Goal: Task Accomplishment & Management: Manage account settings

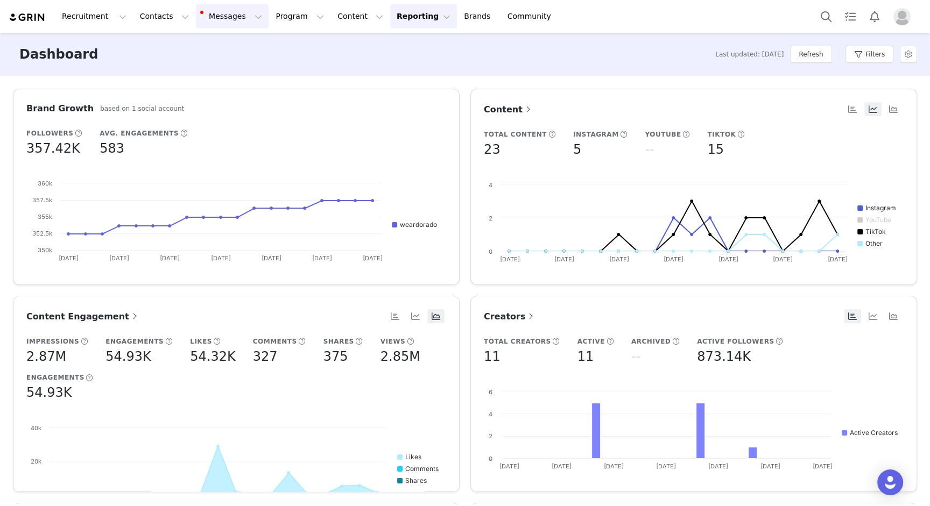
click at [232, 18] on button "Messages Messages" at bounding box center [232, 16] width 73 height 24
click at [803, 56] on button "Refresh" at bounding box center [810, 54] width 41 height 17
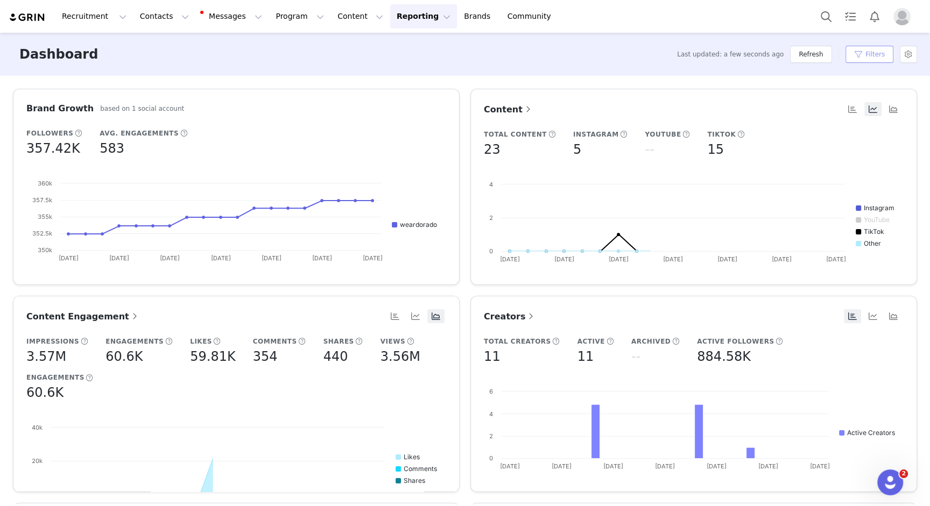
click at [863, 59] on button "Filters" at bounding box center [869, 54] width 48 height 17
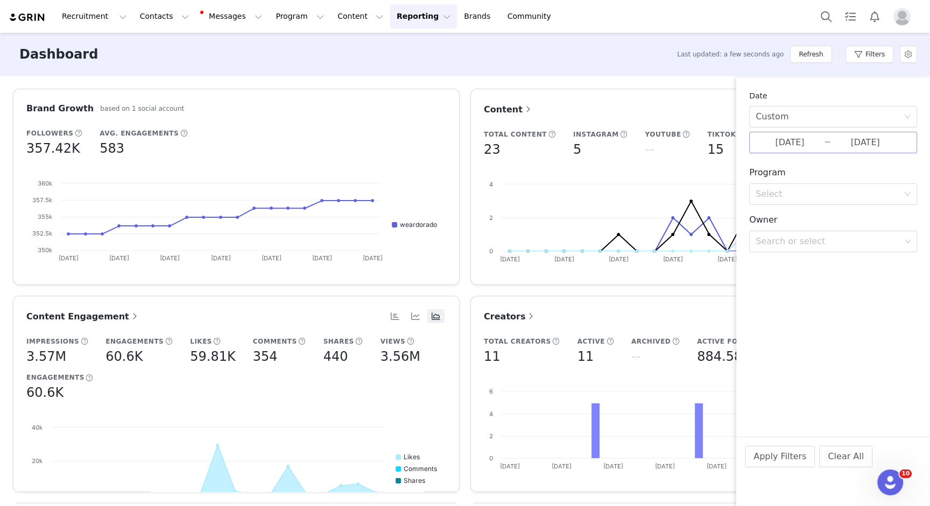
click at [795, 146] on input "08/01/2025" at bounding box center [790, 143] width 68 height 14
click at [804, 119] on div "Custom" at bounding box center [830, 117] width 148 height 20
click at [779, 177] on li "Last 30 Days" at bounding box center [833, 174] width 168 height 17
click at [789, 463] on button "Apply Filters" at bounding box center [780, 457] width 70 height 22
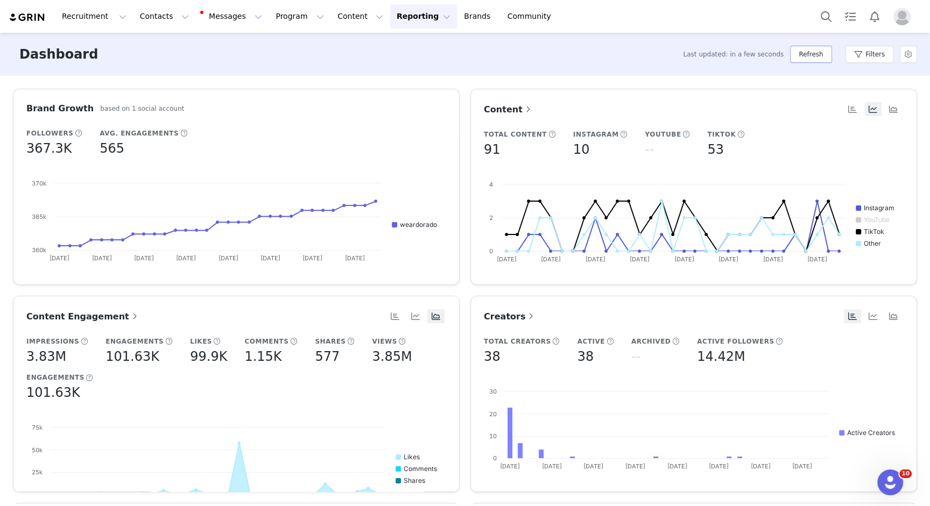
click at [809, 51] on button "Refresh" at bounding box center [810, 54] width 41 height 17
click at [331, 17] on button "Content Content" at bounding box center [360, 16] width 59 height 24
click at [338, 50] on p "Creator Content" at bounding box center [348, 47] width 60 height 11
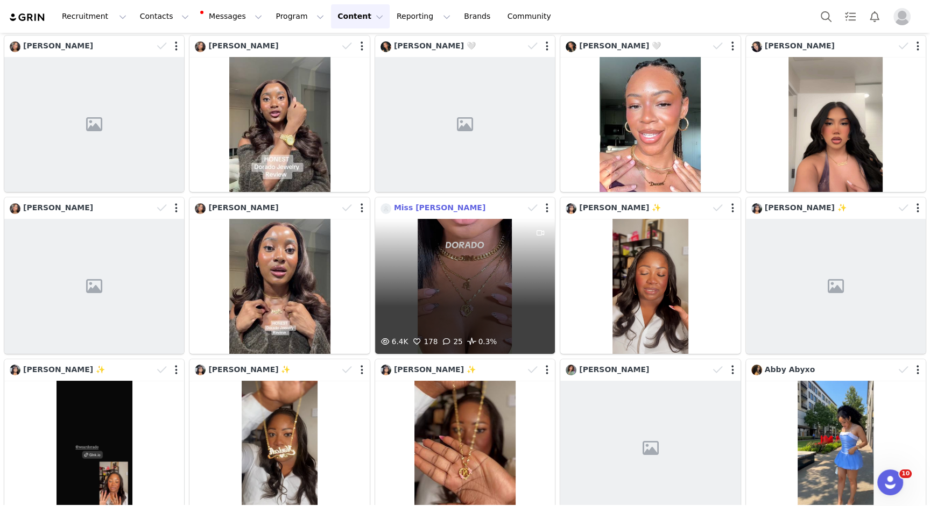
scroll to position [43, 0]
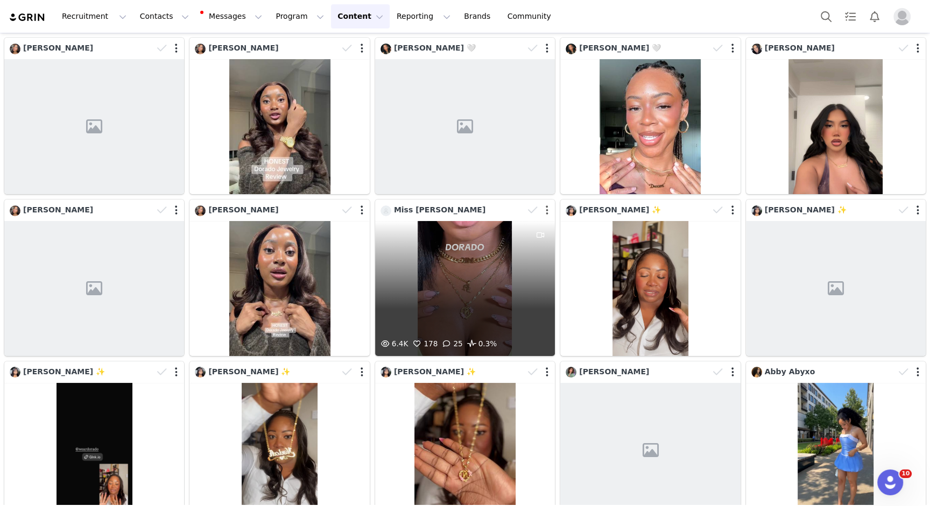
click at [546, 212] on button "button" at bounding box center [547, 210] width 3 height 11
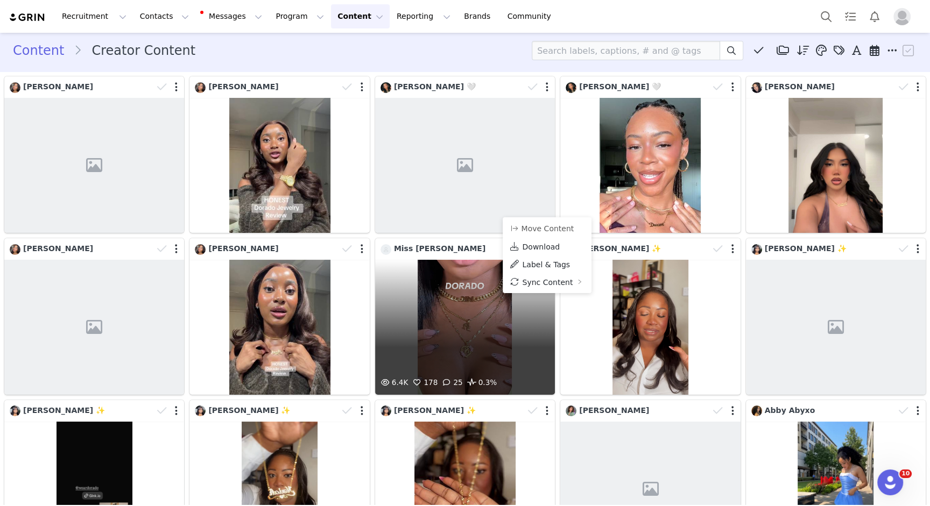
scroll to position [0, 0]
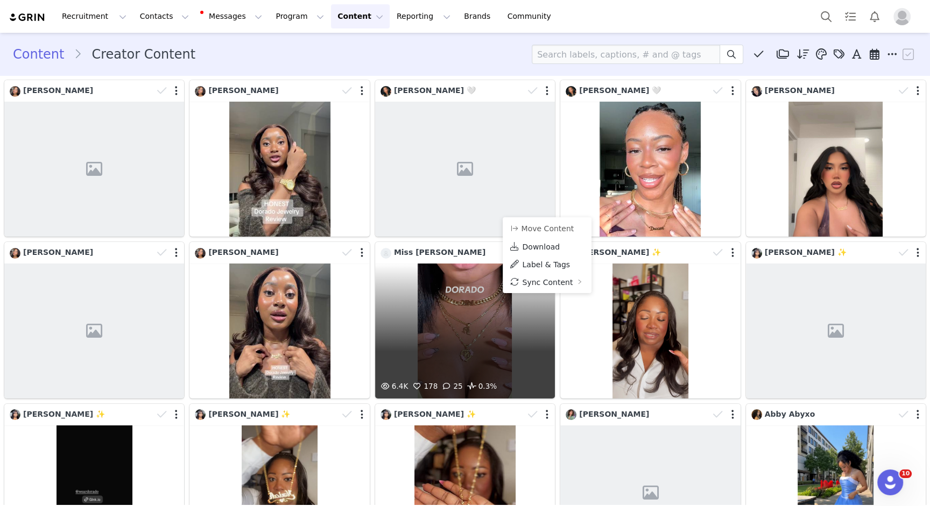
click at [415, 301] on div "6.4K 178 25 0.3%" at bounding box center [465, 331] width 180 height 135
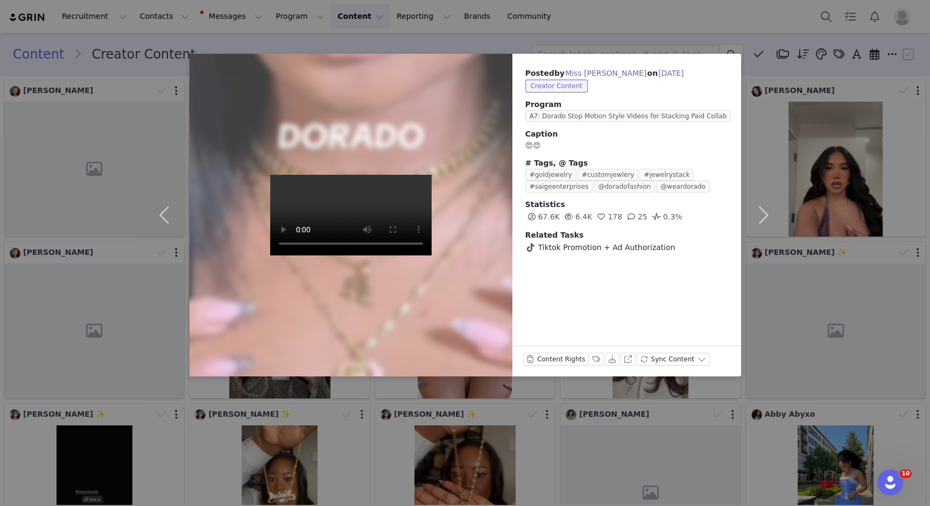
drag, startPoint x: 571, startPoint y: 245, endPoint x: 580, endPoint y: 244, distance: 9.3
click at [573, 245] on span "Tiktok Promotion + Ad Authorization" at bounding box center [606, 247] width 137 height 11
click at [457, 187] on div at bounding box center [350, 215] width 355 height 355
click at [770, 52] on div "Posted by Miss Nk Niyaakay on Sep 29, 2025 Creator Content Program A7: Dorado S…" at bounding box center [465, 253] width 930 height 506
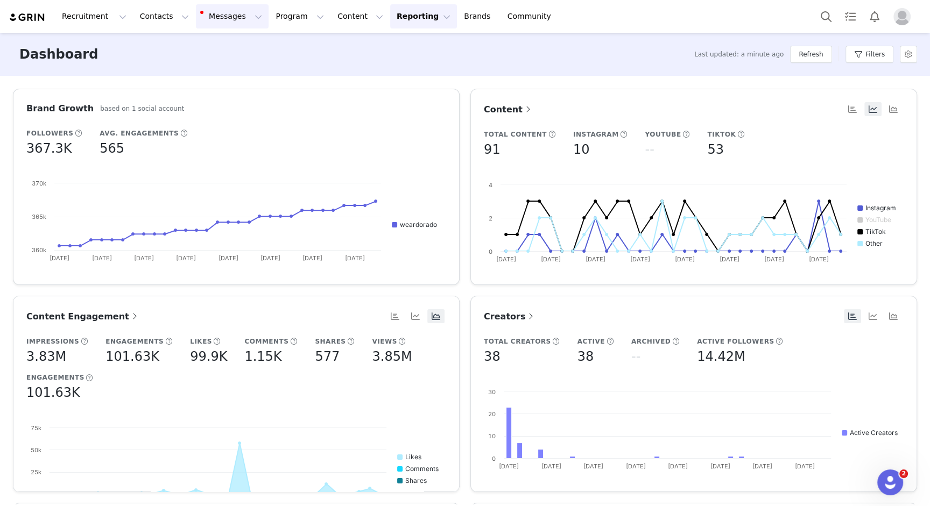
click at [217, 15] on button "Messages Messages" at bounding box center [232, 16] width 73 height 24
click at [207, 70] on p "Inbox" at bounding box center [203, 67] width 20 height 11
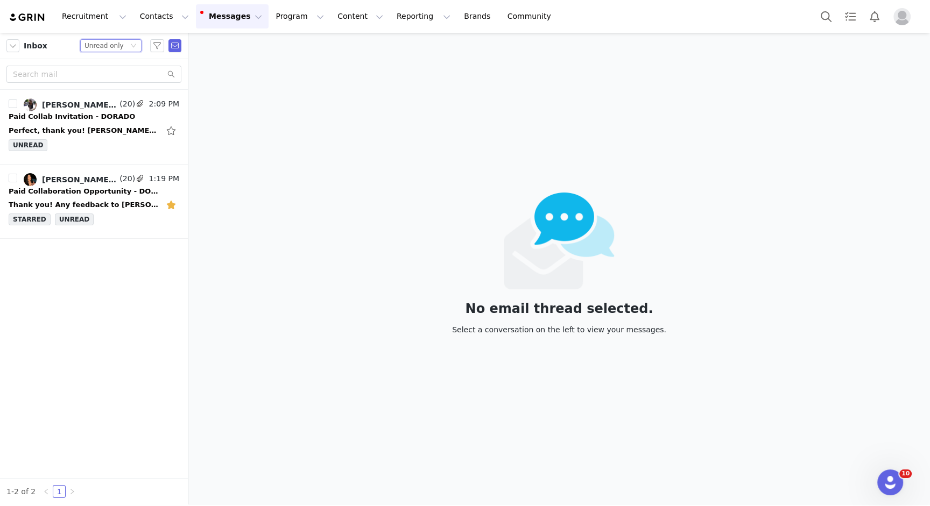
click at [135, 40] on div "Status Unread only" at bounding box center [110, 45] width 61 height 13
click at [105, 67] on li "All threads" at bounding box center [111, 65] width 61 height 17
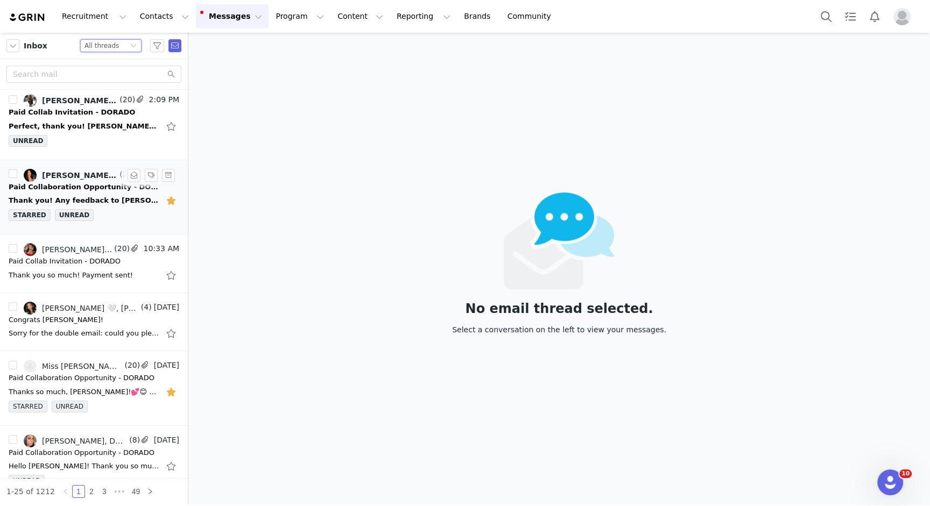
scroll to position [5, 0]
